Goal: Task Accomplishment & Management: Manage account settings

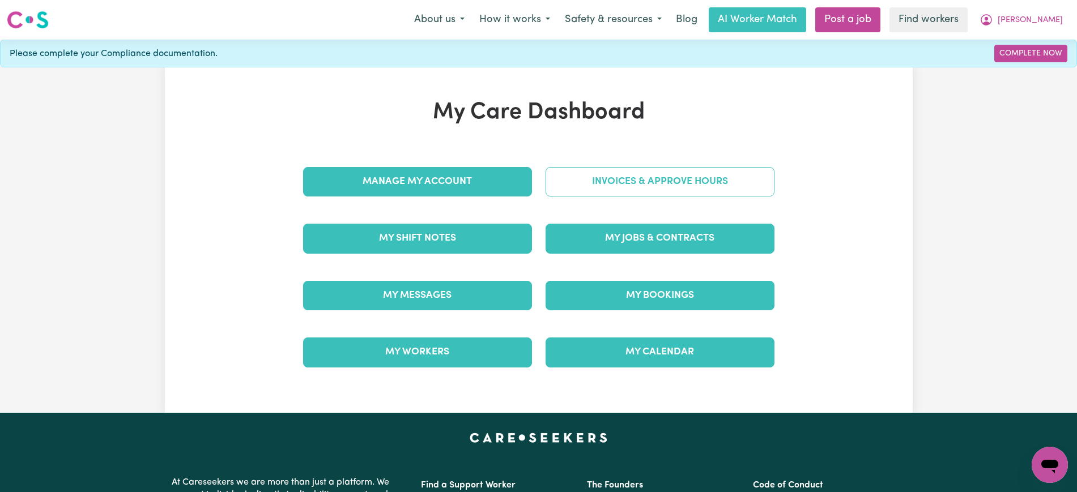
click at [767, 181] on link "Invoices & Approve Hours" at bounding box center [660, 181] width 229 height 29
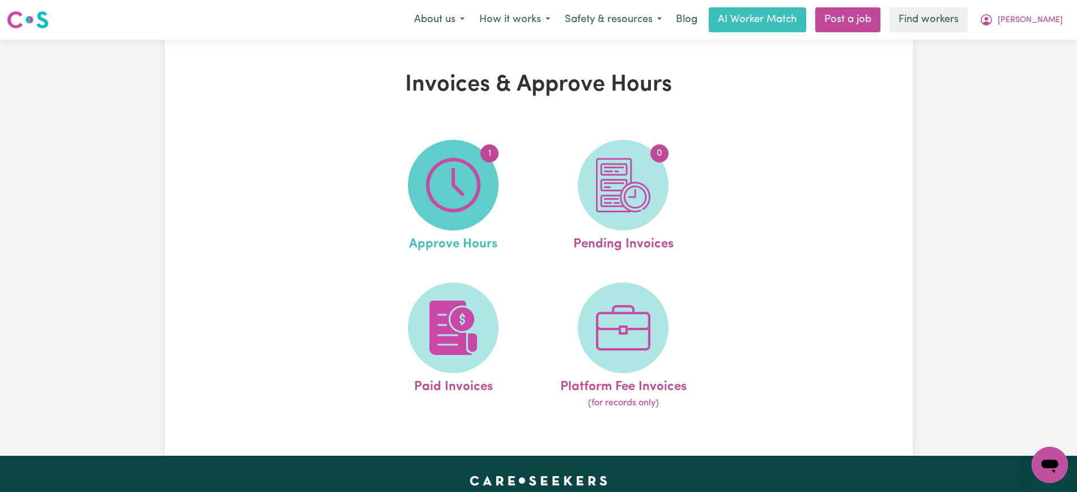
click at [469, 181] on img at bounding box center [453, 185] width 54 height 54
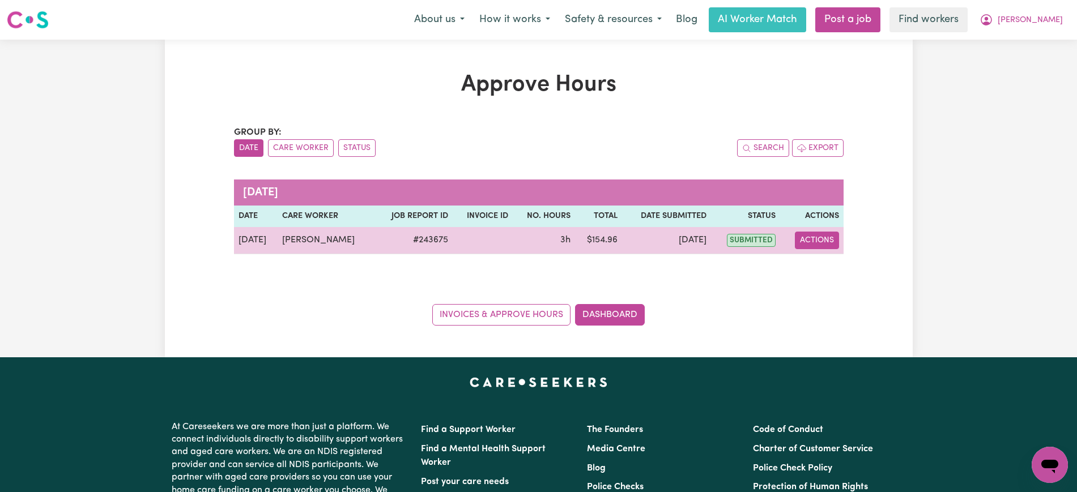
click at [805, 232] on button "Actions" at bounding box center [817, 241] width 44 height 18
click at [825, 263] on link "View Job Report" at bounding box center [844, 267] width 97 height 23
select select "pm"
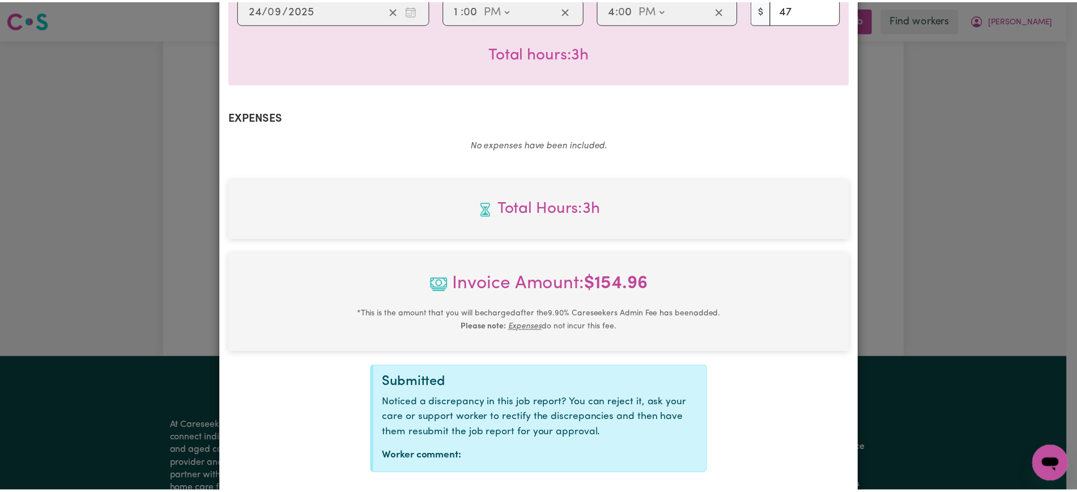
scroll to position [397, 0]
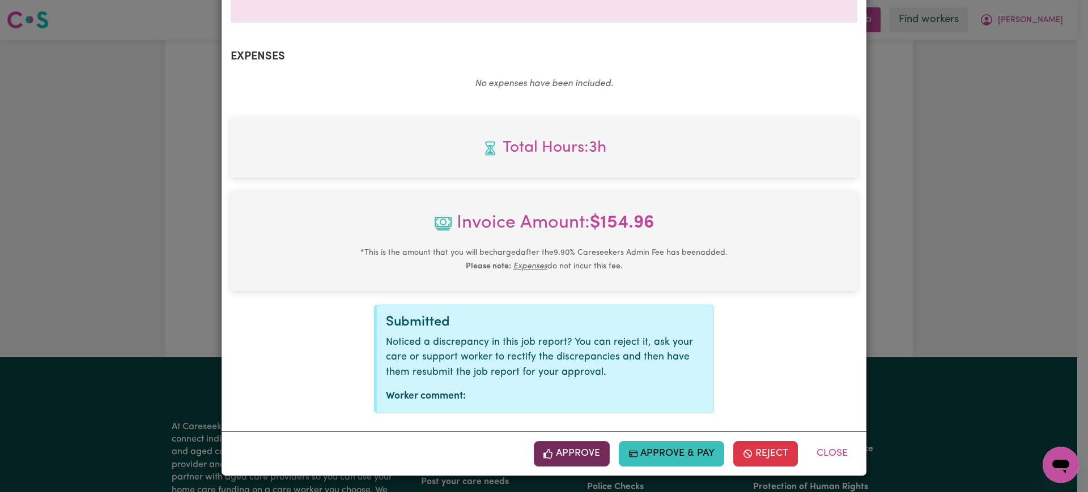
click at [559, 454] on button "Approve" at bounding box center [572, 453] width 76 height 25
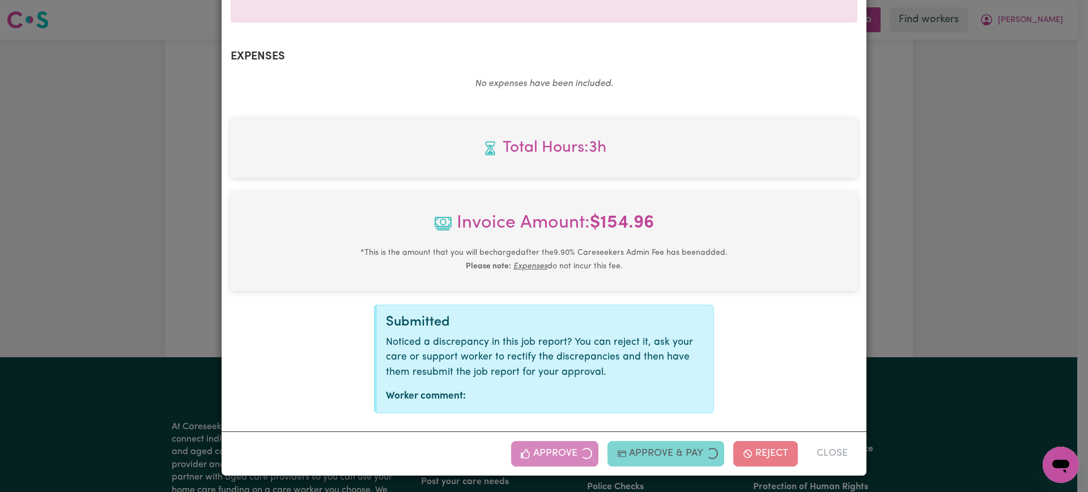
click at [955, 310] on div "Job Report # 243675 - [PERSON_NAME] Summary Job report # 243675 Client name: [P…" at bounding box center [544, 246] width 1088 height 492
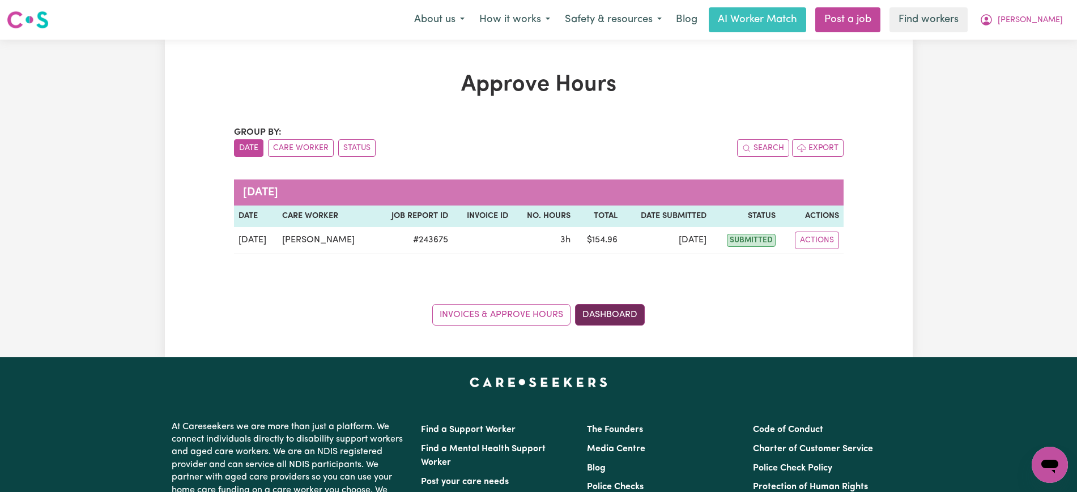
click at [623, 312] on link "Dashboard" at bounding box center [610, 315] width 70 height 22
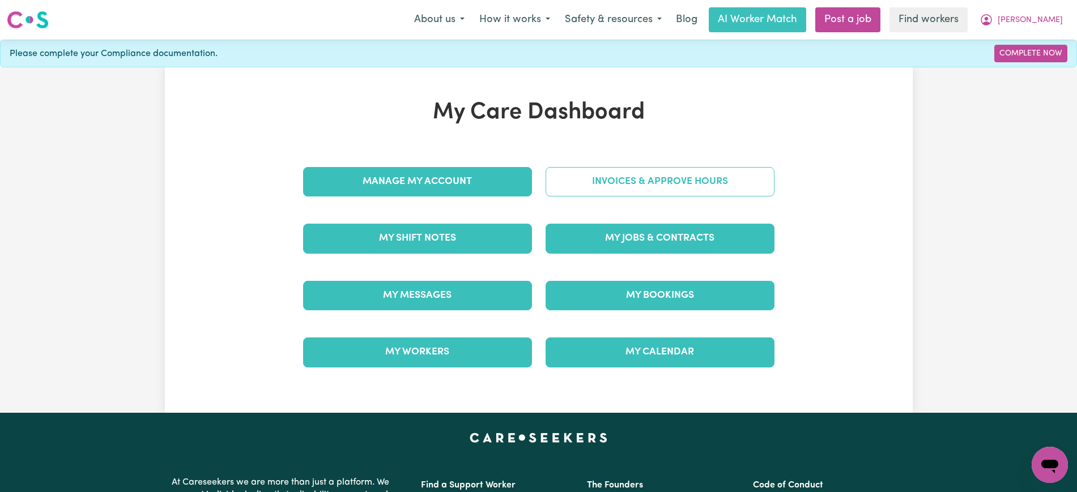
click at [611, 182] on link "Invoices & Approve Hours" at bounding box center [660, 181] width 229 height 29
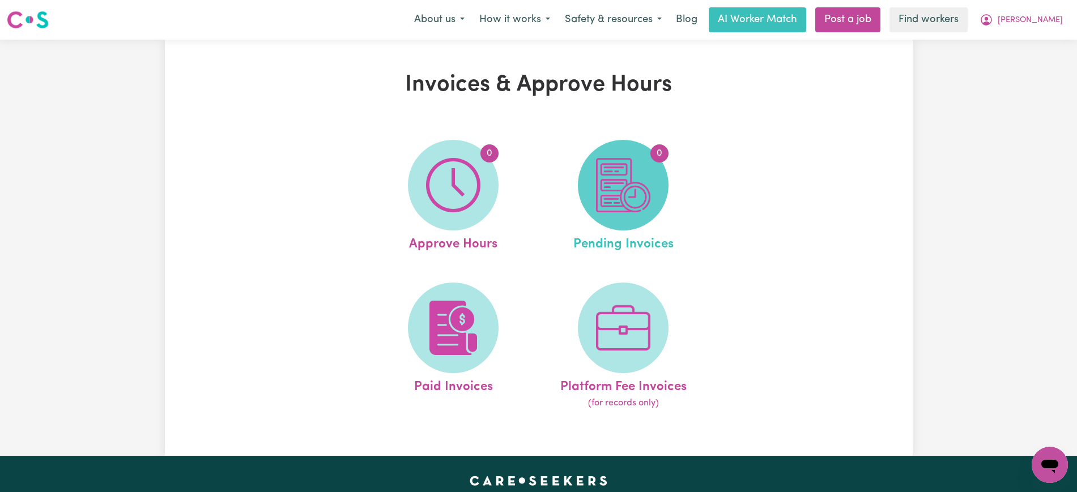
click at [628, 201] on img at bounding box center [623, 185] width 54 height 54
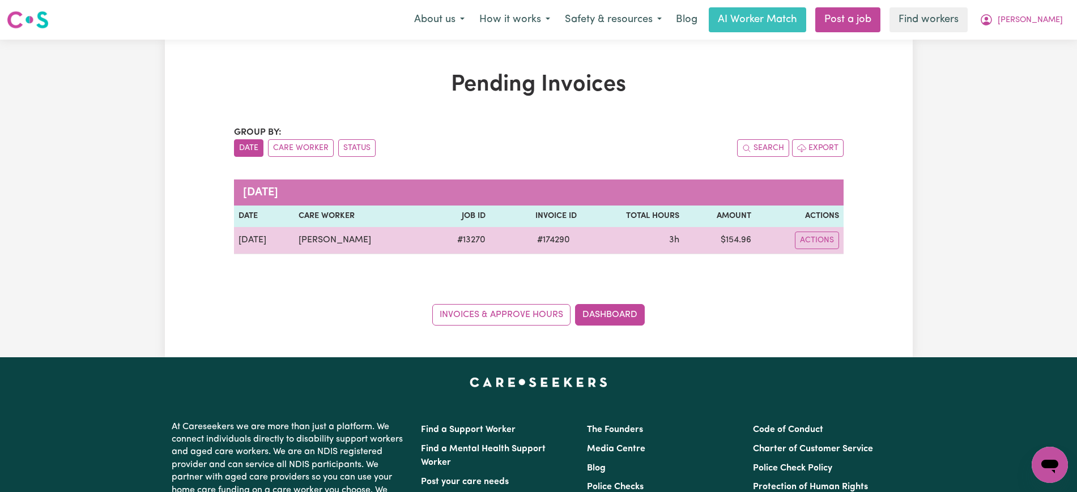
click at [534, 241] on span "# 174290" at bounding box center [553, 240] width 46 height 14
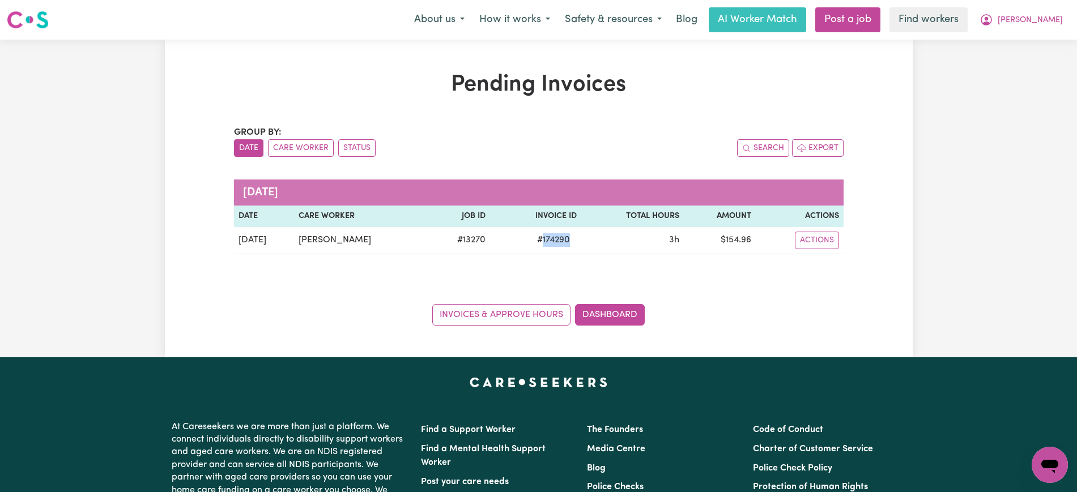
copy span "174290"
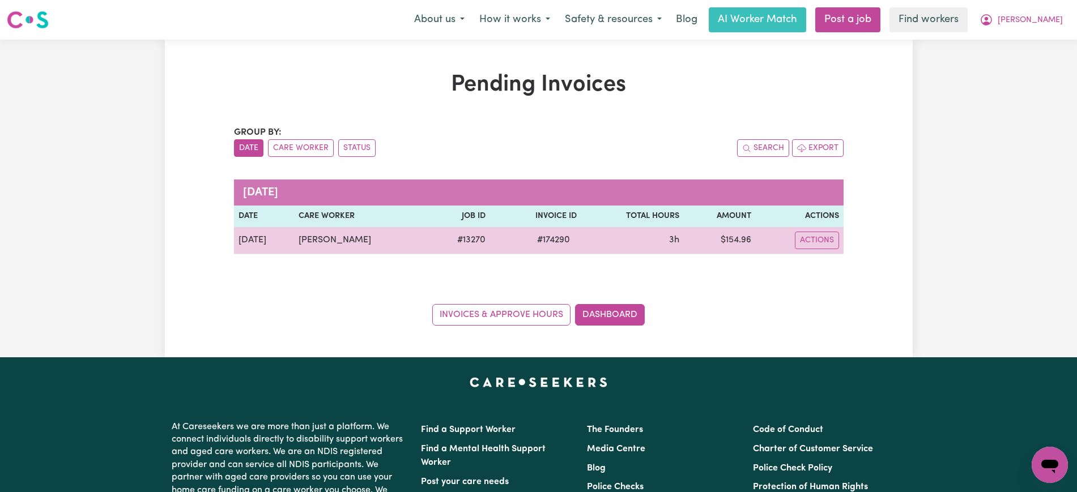
click at [739, 240] on td "$ 154.96" at bounding box center [720, 240] width 72 height 27
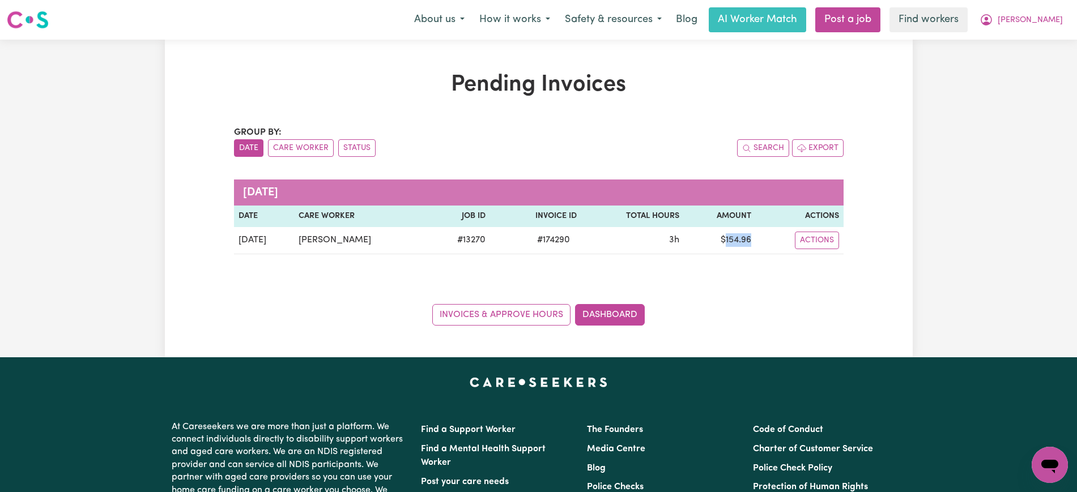
copy td "154.96"
click at [992, 17] on icon "My Account" at bounding box center [986, 19] width 11 height 11
drag, startPoint x: 1026, startPoint y: 30, endPoint x: 1019, endPoint y: 66, distance: 36.9
click at [1019, 66] on link "Logout" at bounding box center [1025, 65] width 90 height 22
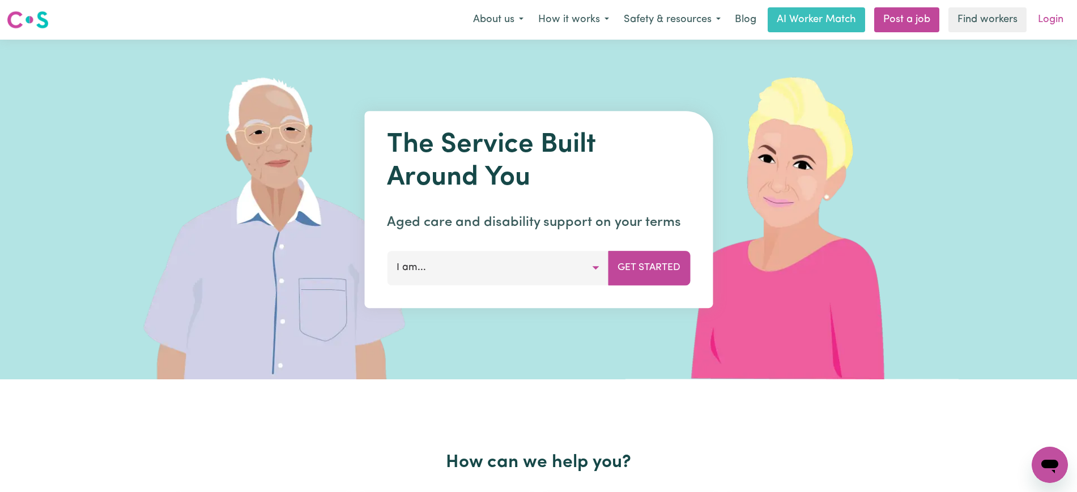
click at [1045, 13] on link "Login" at bounding box center [1050, 19] width 39 height 25
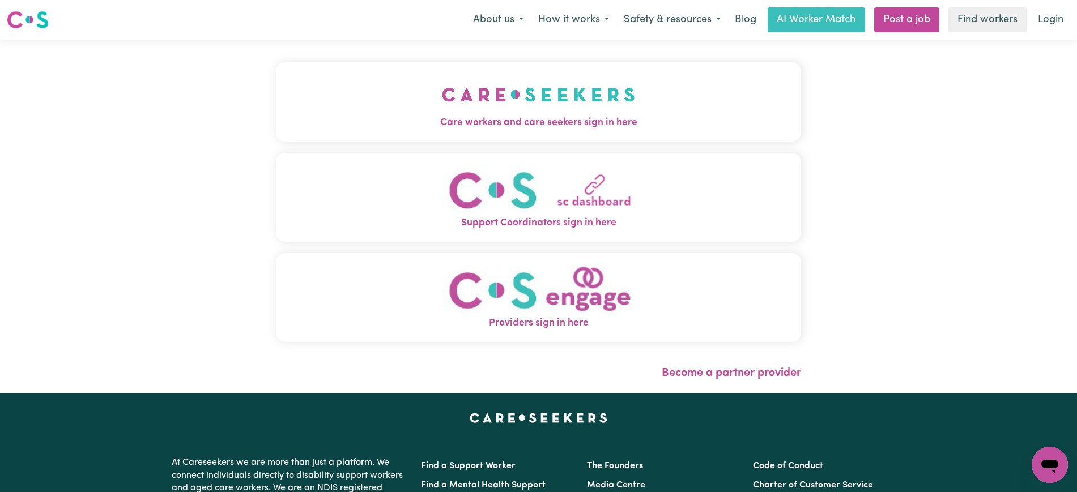
click at [558, 106] on img "Care workers and care seekers sign in here" at bounding box center [538, 95] width 193 height 42
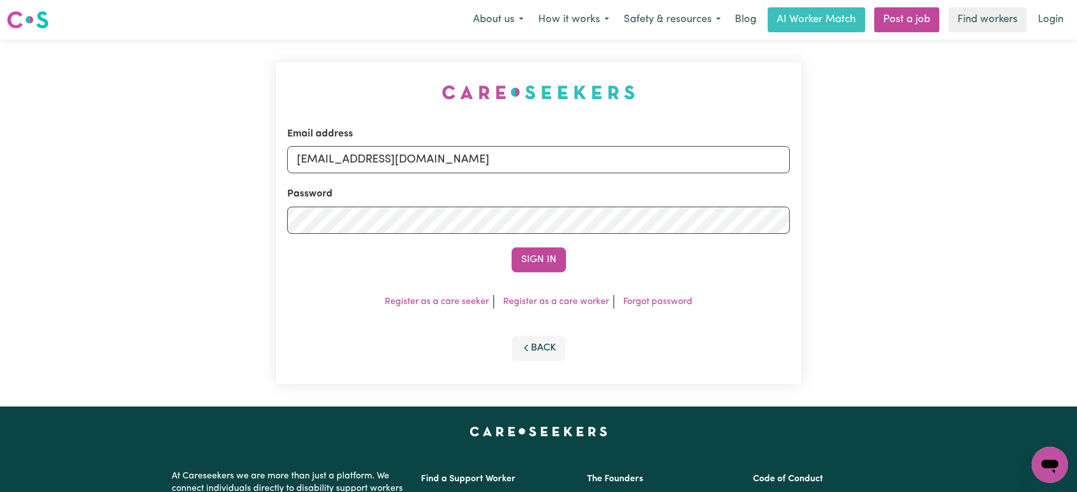
drag, startPoint x: 337, startPoint y: 66, endPoint x: 467, endPoint y: 124, distance: 142.6
click at [340, 65] on div "Email address [EMAIL_ADDRESS][DOMAIN_NAME] Password Sign In Register as a care …" at bounding box center [538, 223] width 539 height 367
drag, startPoint x: 354, startPoint y: 161, endPoint x: 995, endPoint y: 169, distance: 641.4
click at [995, 169] on div "Email address [EMAIL_ADDRESS][DOMAIN_NAME] Password Sign In Register as a care …" at bounding box center [538, 223] width 1077 height 367
type input "[EMAIL_ADDRESS][DOMAIN_NAME]"
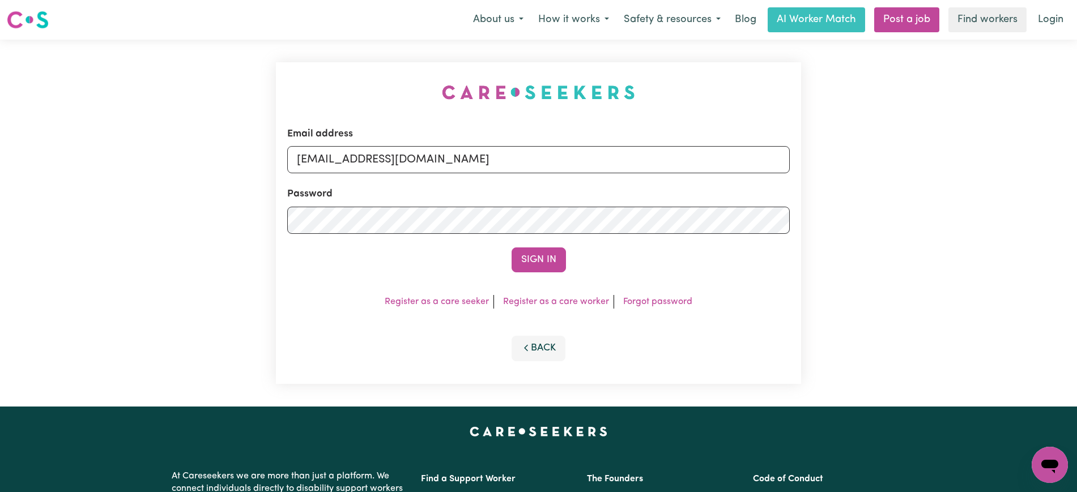
click at [512, 248] on button "Sign In" at bounding box center [539, 260] width 54 height 25
